Goal: Information Seeking & Learning: Learn about a topic

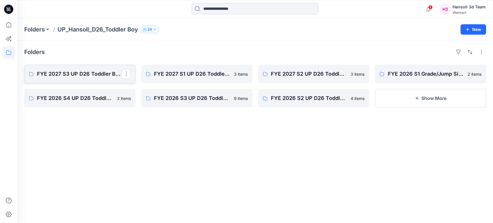
click at [89, 76] on p "FYE 2027 S3 UP D26 Toddler Boy Hansoll" at bounding box center [79, 74] width 85 height 8
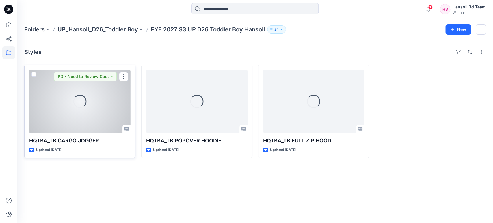
click at [51, 103] on div "Loading..." at bounding box center [79, 102] width 101 height 64
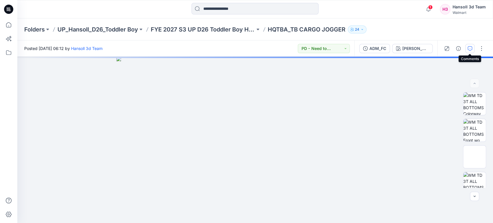
click at [469, 48] on icon "button" at bounding box center [470, 48] width 5 height 5
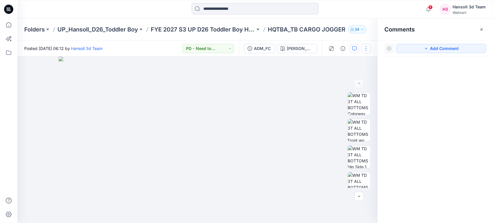
click at [368, 50] on button "button" at bounding box center [365, 48] width 9 height 9
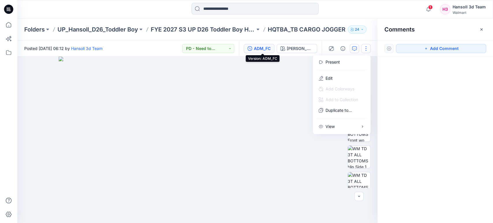
click at [268, 50] on div "ADM_FC" at bounding box center [262, 48] width 17 height 6
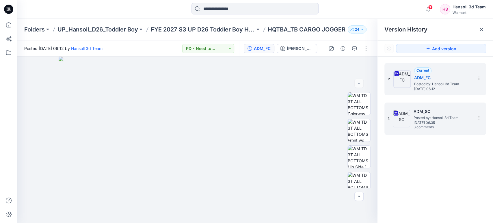
click at [455, 119] on span "Posted by: Hansoll 3d Team" at bounding box center [443, 118] width 58 height 6
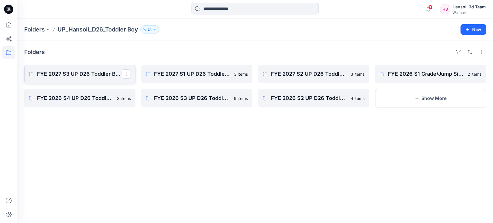
click at [100, 71] on p "FYE 2027 S3 UP D26 Toddler Boy Hansoll" at bounding box center [79, 74] width 85 height 8
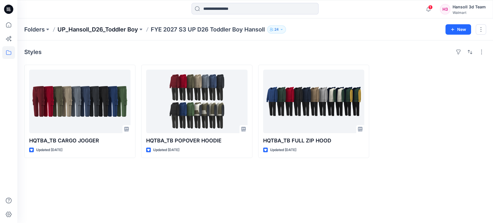
click at [132, 29] on p "UP_Hansoll_D26_Toddler Boy" at bounding box center [97, 29] width 81 height 8
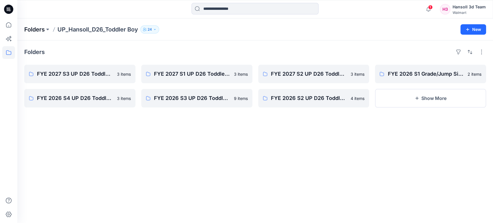
click at [31, 29] on p "Folders" at bounding box center [34, 29] width 21 height 8
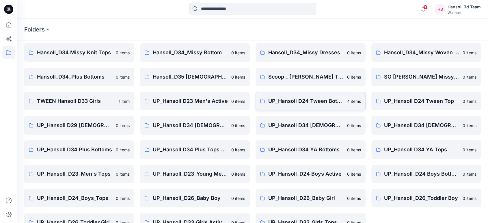
scroll to position [128, 0]
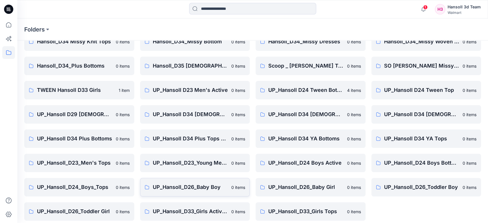
click at [205, 188] on p "UP_Hansoll_D26_Baby Boy" at bounding box center [190, 187] width 75 height 8
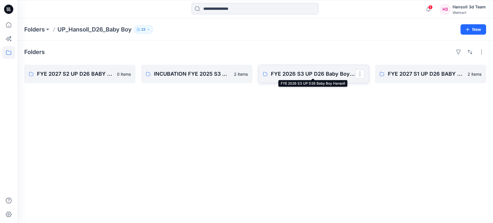
click at [328, 76] on p "FYE 2026 S3 UP D26 Baby Boy Hansoll" at bounding box center [313, 74] width 85 height 8
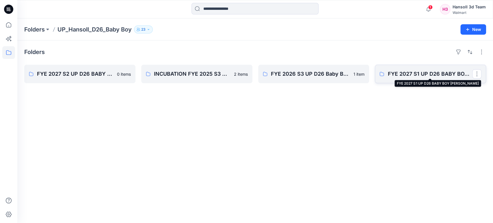
click at [419, 73] on p "FYE 2027 S1 UP D26 BABY BOY Hansoll" at bounding box center [430, 74] width 85 height 8
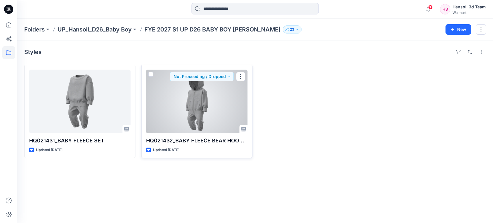
click at [212, 114] on div at bounding box center [196, 102] width 101 height 64
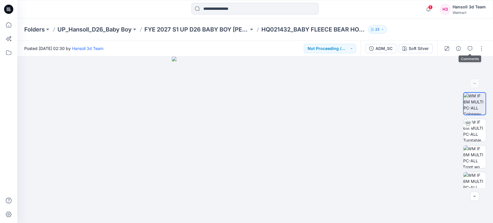
click at [466, 48] on button "button" at bounding box center [469, 48] width 9 height 9
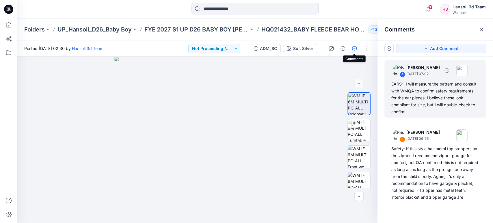
click at [437, 99] on div "EARS: -I will measure the pattern and consult with WMQA to confirm safety requi…" at bounding box center [435, 98] width 88 height 35
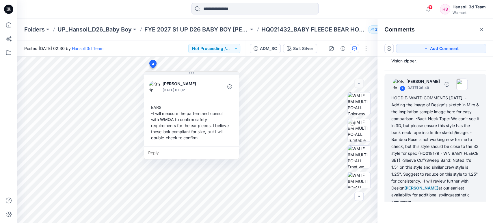
scroll to position [160, 0]
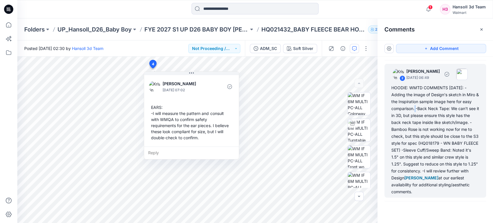
click at [426, 106] on div "HOODIE: WMTD COMMENTS 4.4.25: -Adding the image of Design's sketch in Miro & th…" at bounding box center [435, 139] width 88 height 111
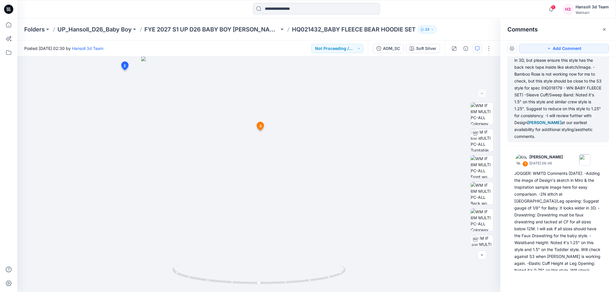
scroll to position [227, 0]
